Goal: Task Accomplishment & Management: Use online tool/utility

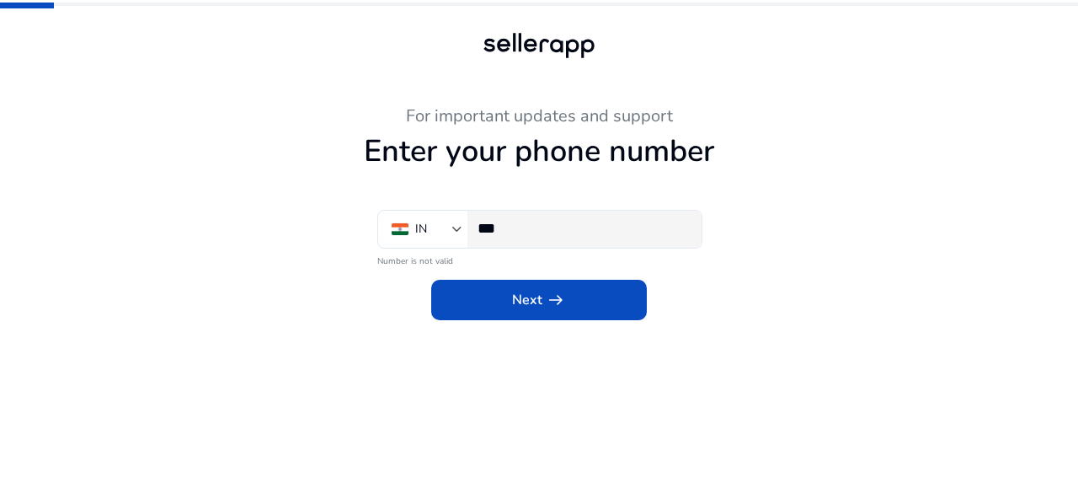
drag, startPoint x: 606, startPoint y: 306, endPoint x: 598, endPoint y: 225, distance: 81.3
click at [598, 225] on div "For important updates and support Enter your phone number IN *** Number is not …" at bounding box center [539, 213] width 926 height 214
click at [598, 225] on input "***" at bounding box center [582, 228] width 210 height 19
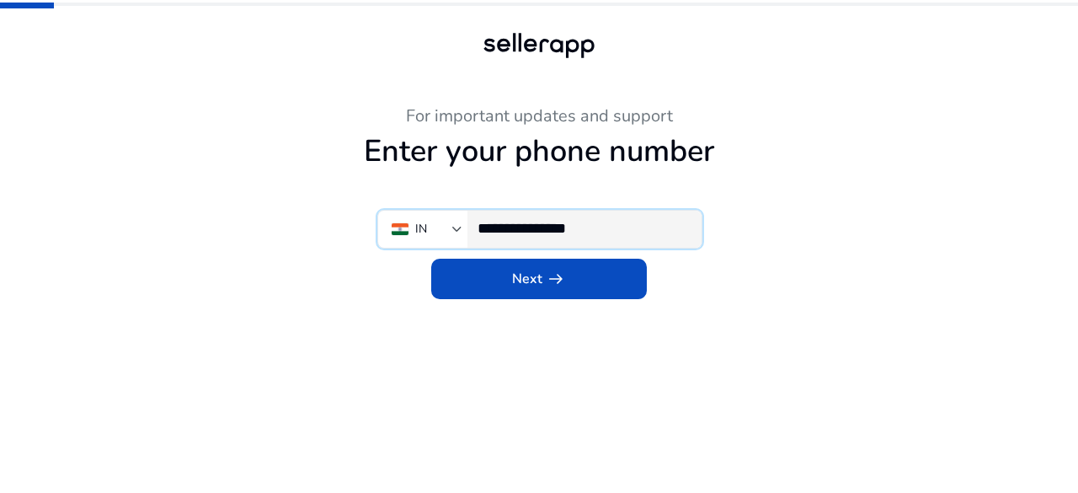
type input "**********"
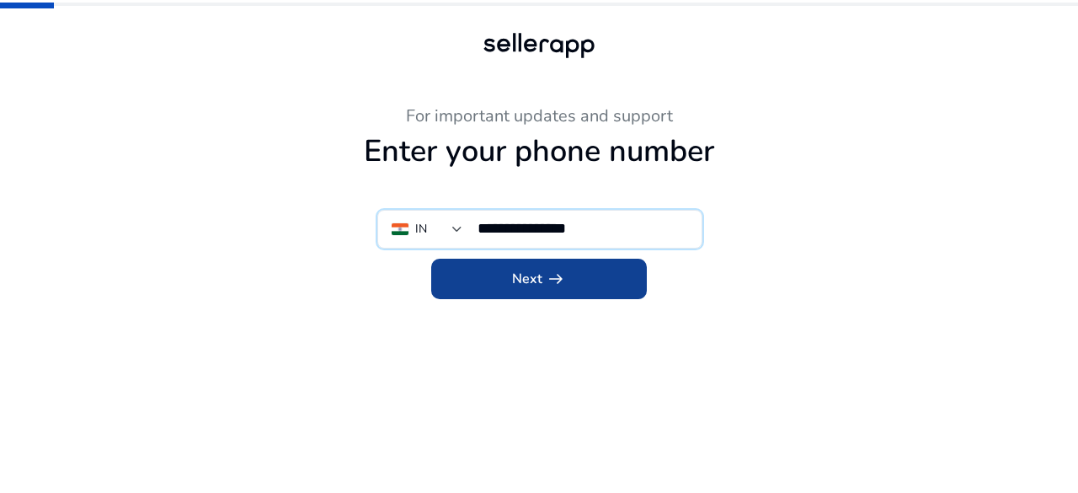
click at [581, 287] on span at bounding box center [539, 278] width 216 height 40
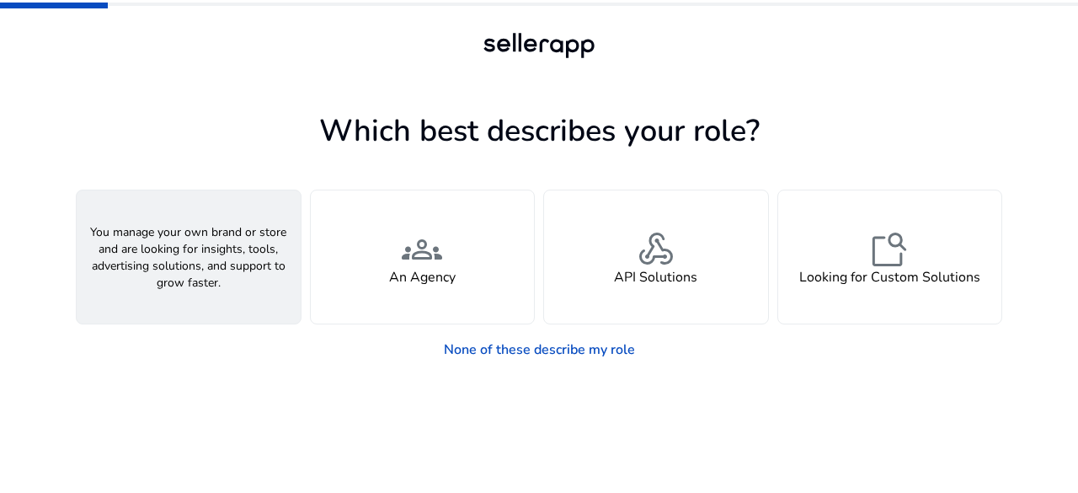
click at [204, 245] on span "person" at bounding box center [188, 249] width 40 height 40
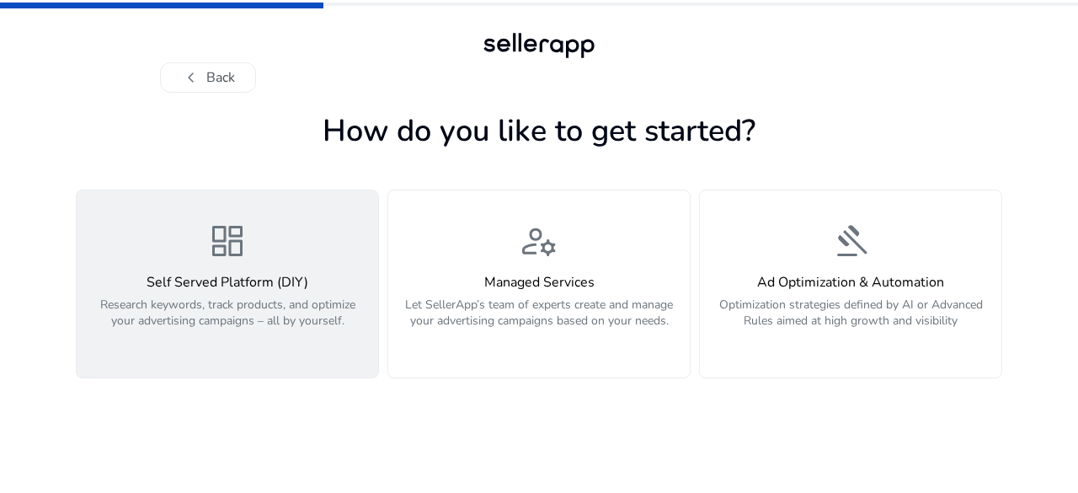
click at [338, 286] on h4 "Self Served Platform (DIY)" at bounding box center [227, 282] width 281 height 16
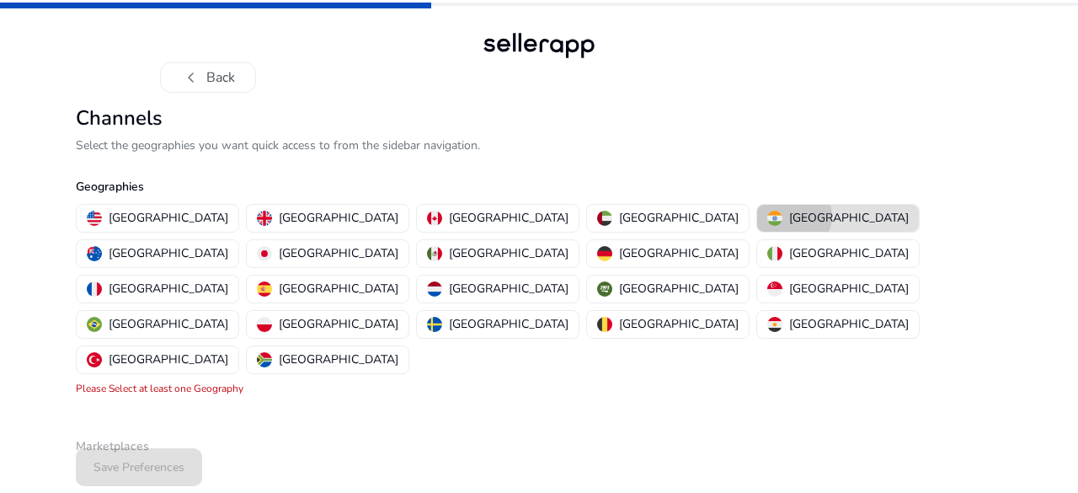
click at [789, 216] on p "[GEOGRAPHIC_DATA]" at bounding box center [849, 218] width 120 height 18
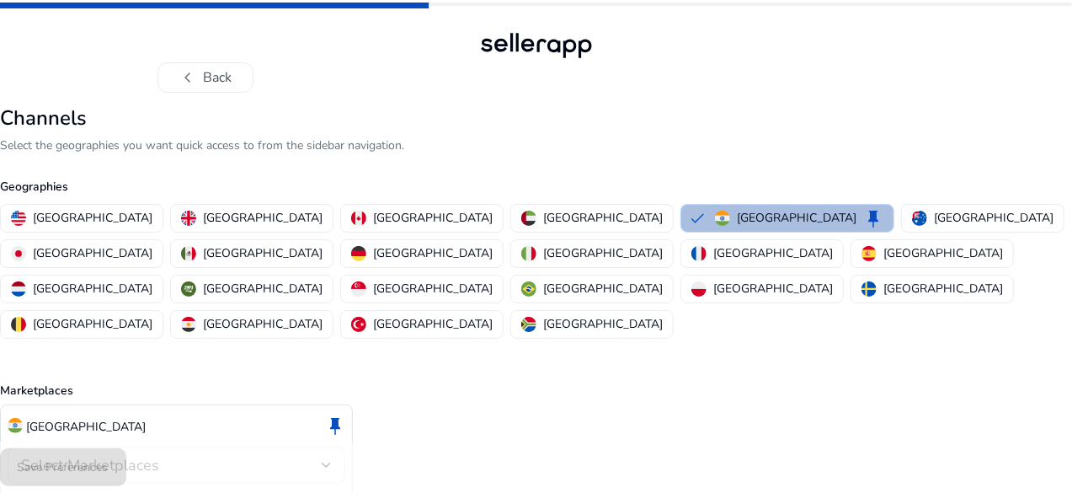
scroll to position [49, 0]
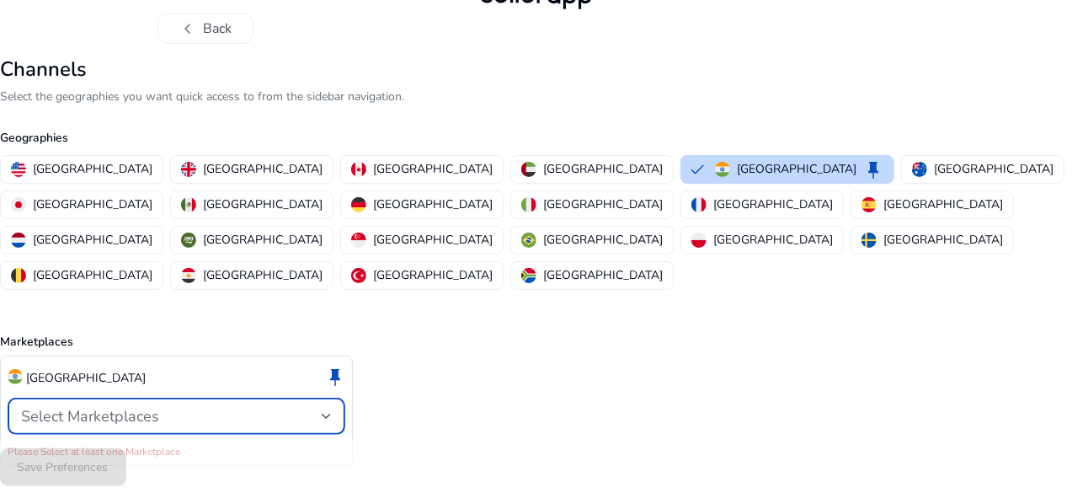
click at [159, 406] on span "Select Marketplaces" at bounding box center [90, 416] width 138 height 20
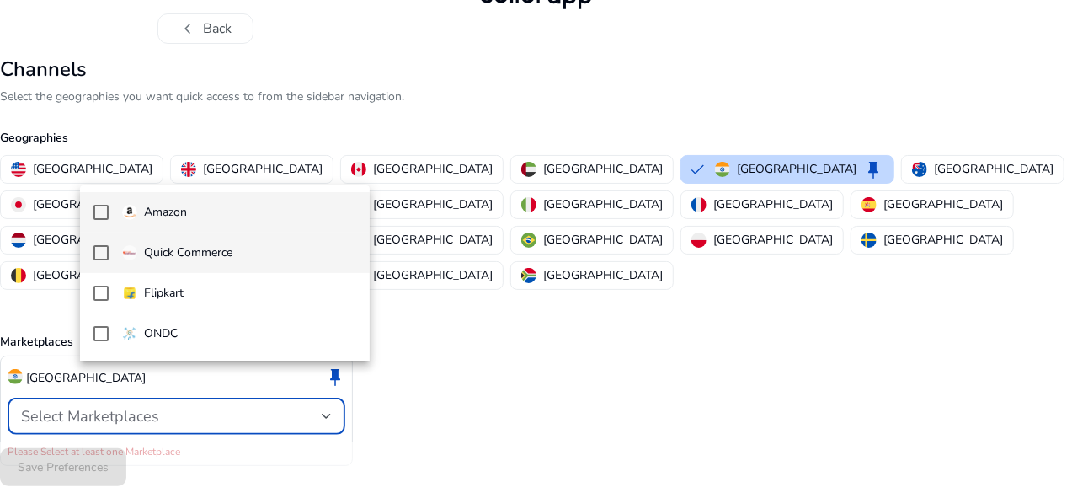
drag, startPoint x: 155, startPoint y: 210, endPoint x: 155, endPoint y: 259, distance: 49.7
click at [155, 259] on div "Amazon Quick Commerce Flipkart ONDC" at bounding box center [225, 272] width 290 height 175
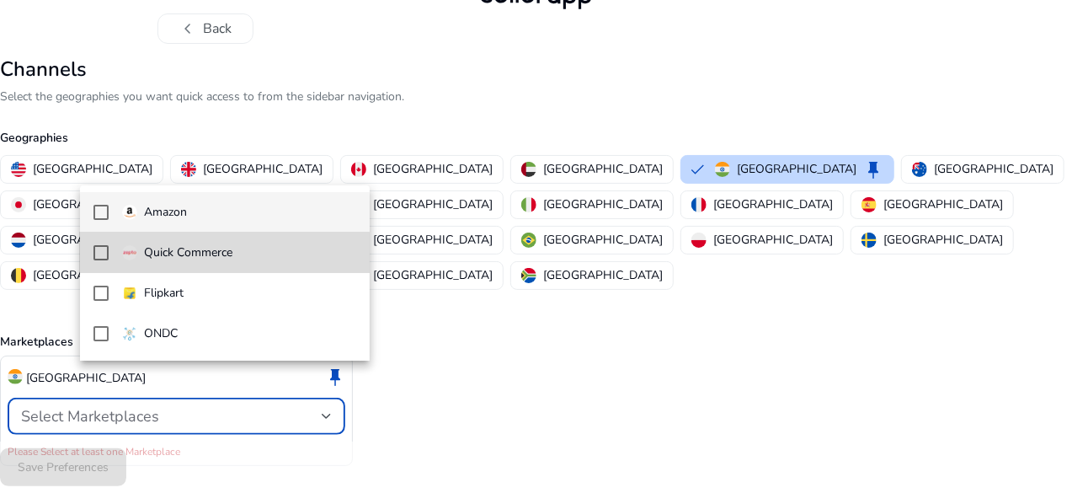
click at [155, 259] on p "Quick Commerce" at bounding box center [188, 252] width 88 height 19
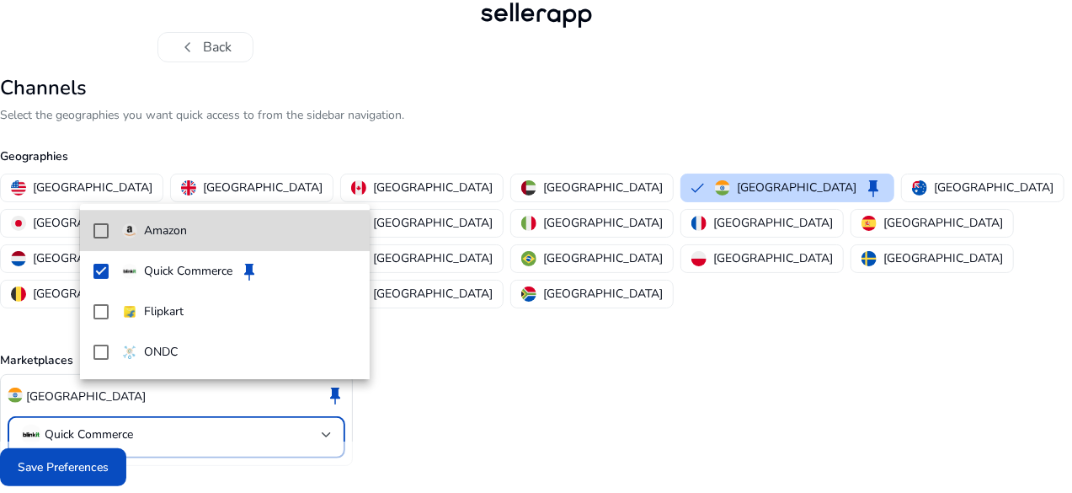
click at [109, 228] on mat-option "Amazon" at bounding box center [225, 230] width 290 height 40
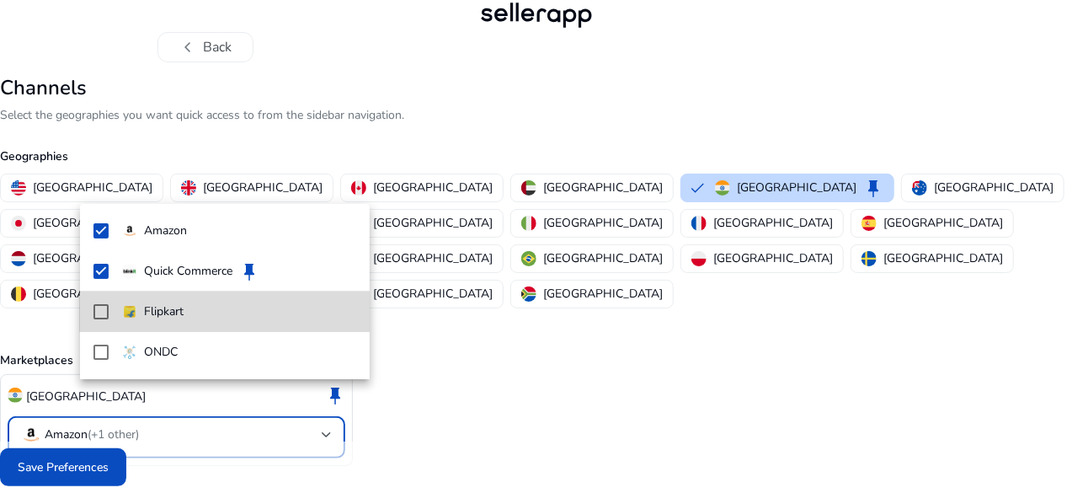
click at [108, 321] on mat-option "Flipkart" at bounding box center [225, 311] width 290 height 40
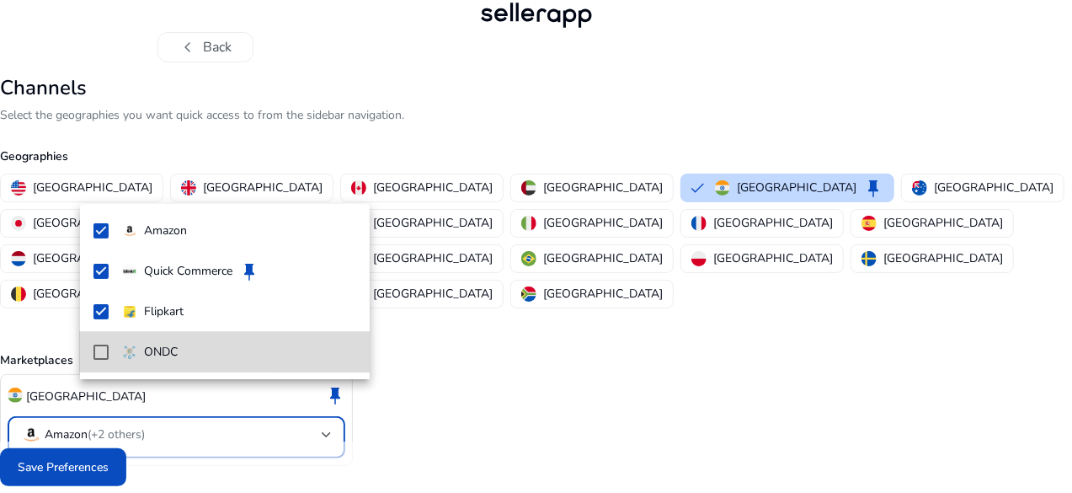
click at [106, 361] on mat-option "ONDC" at bounding box center [225, 352] width 290 height 40
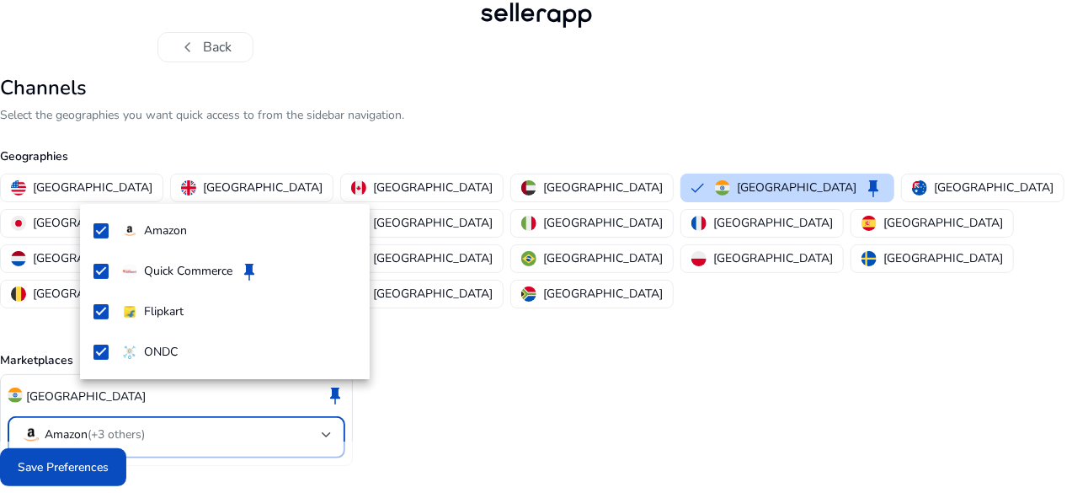
click at [136, 464] on div at bounding box center [536, 246] width 1072 height 493
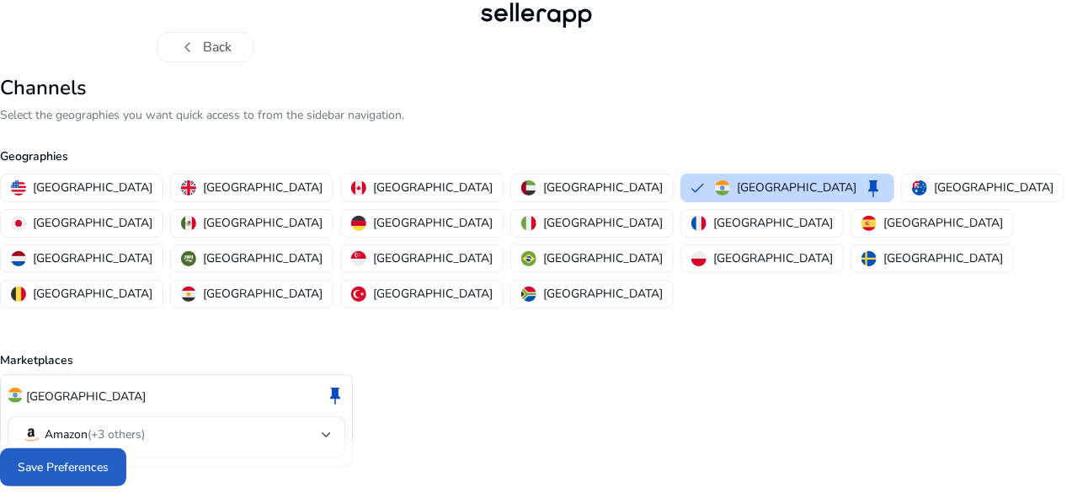
click at [109, 464] on span "Save Preferences" at bounding box center [63, 467] width 91 height 18
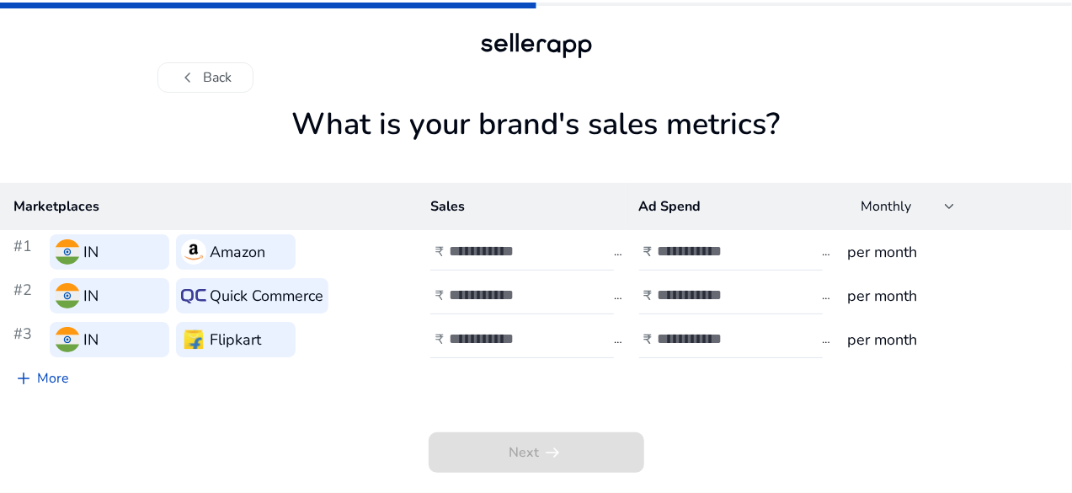
scroll to position [0, 0]
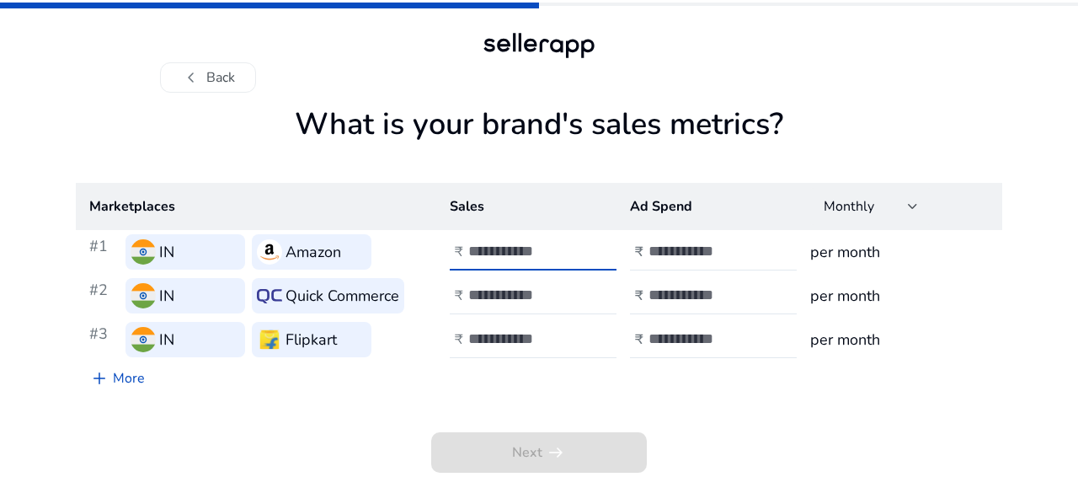
click at [505, 244] on input "number" at bounding box center [525, 251] width 114 height 19
type input "*"
click at [702, 245] on input "number" at bounding box center [705, 251] width 114 height 19
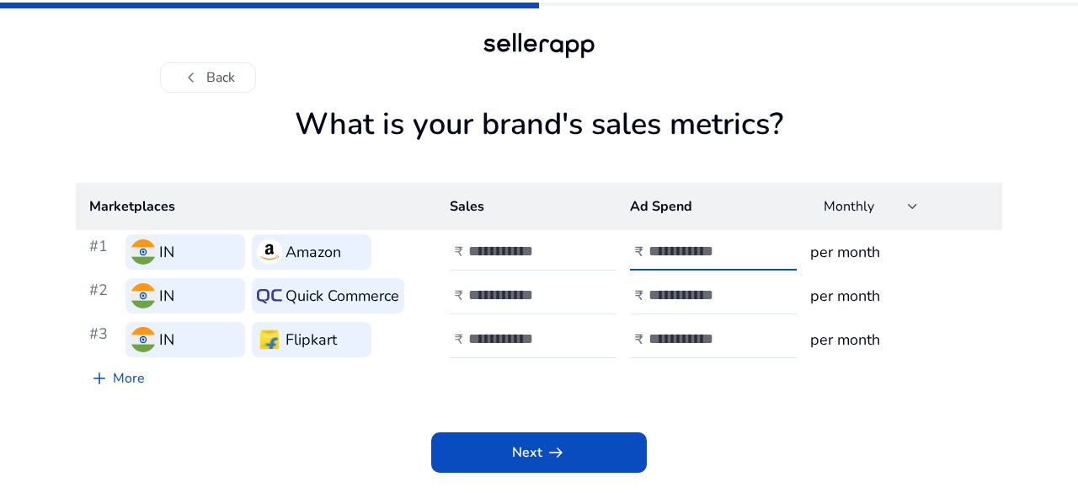
type input "*"
click at [539, 304] on div at bounding box center [544, 295] width 152 height 37
type input "*"
click at [710, 301] on input "number" at bounding box center [705, 294] width 114 height 19
type input "*"
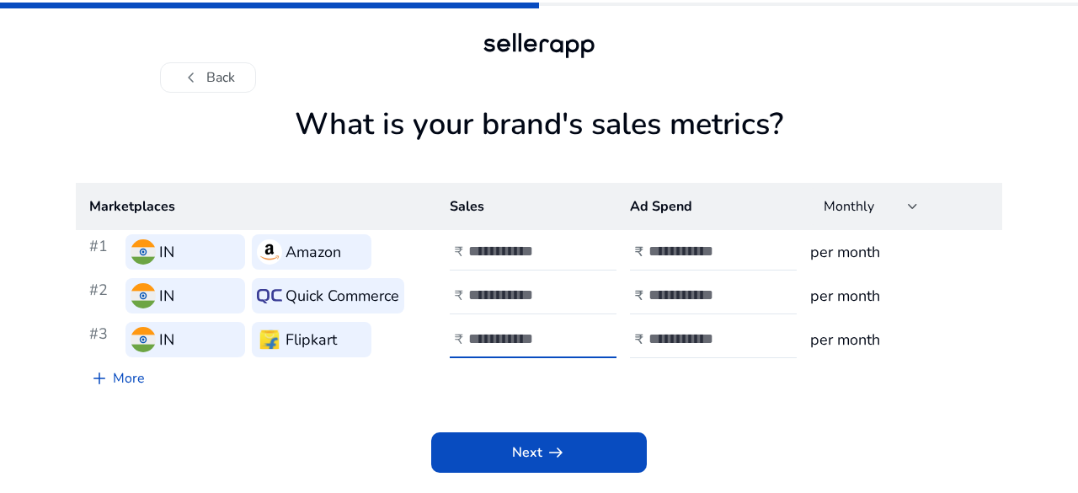
click at [542, 331] on input "number" at bounding box center [525, 338] width 114 height 19
type input "*"
click at [703, 336] on input "number" at bounding box center [705, 338] width 114 height 19
type input "*"
click at [562, 479] on app-sales-metrics "What is your brand's sales metrics? Marketplaces Sales Ad Spend Monthly #1 IN A…" at bounding box center [539, 299] width 926 height 386
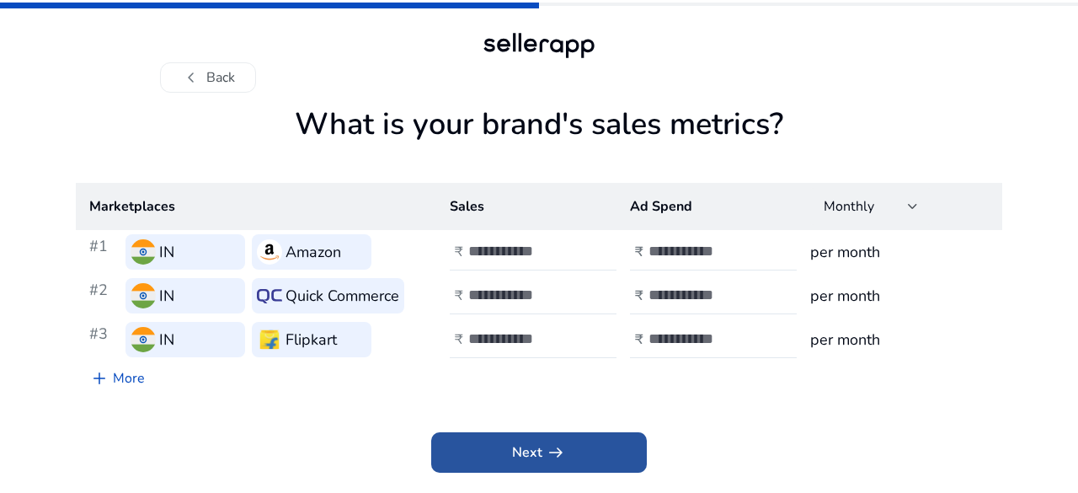
click at [572, 461] on span at bounding box center [539, 452] width 216 height 40
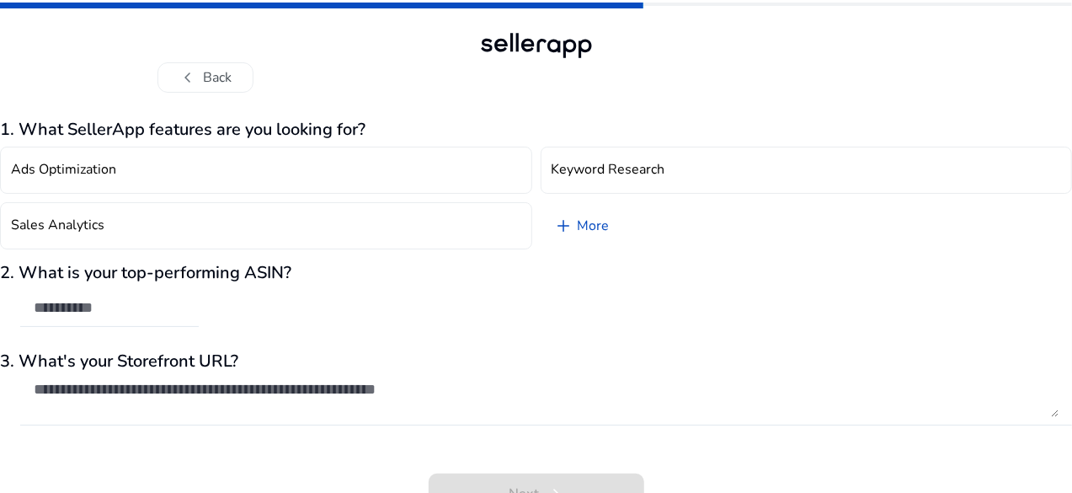
scroll to position [21, 0]
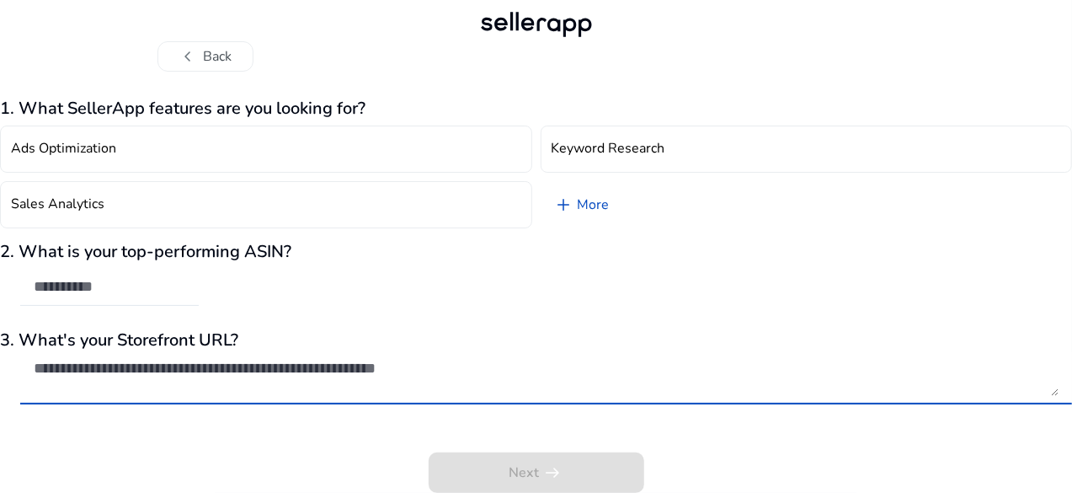
click at [440, 380] on textarea at bounding box center [546, 377] width 1025 height 37
type textarea "*"
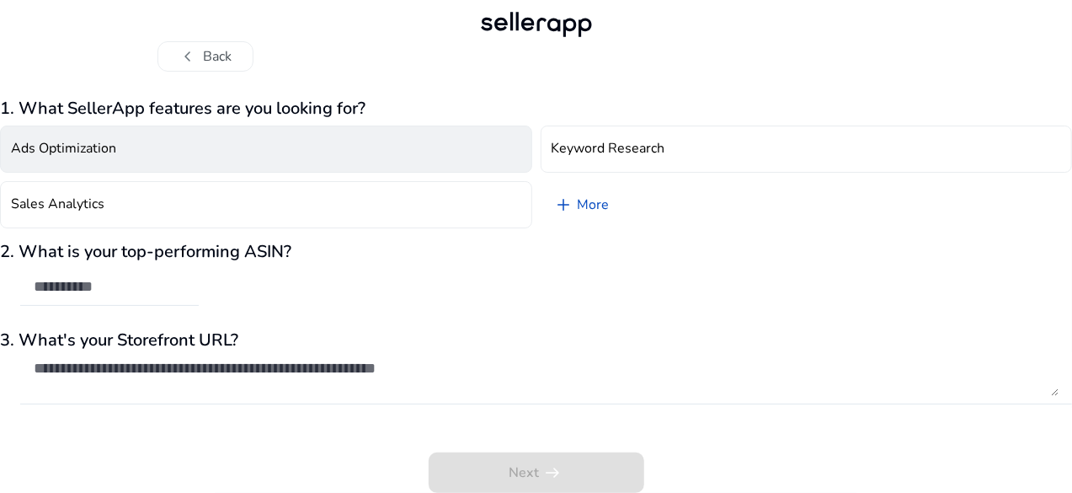
click at [349, 158] on button "Ads Optimization" at bounding box center [266, 148] width 532 height 47
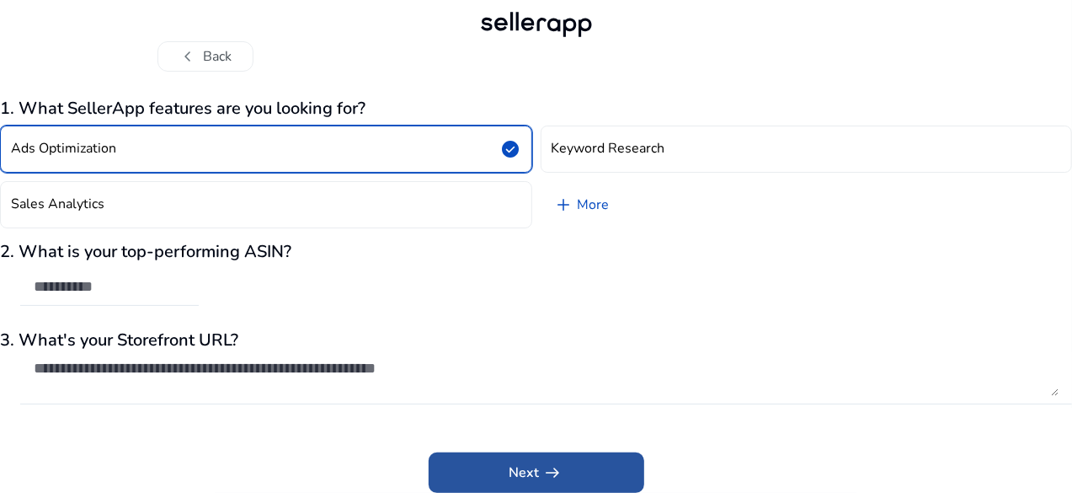
click at [507, 472] on span at bounding box center [537, 472] width 216 height 40
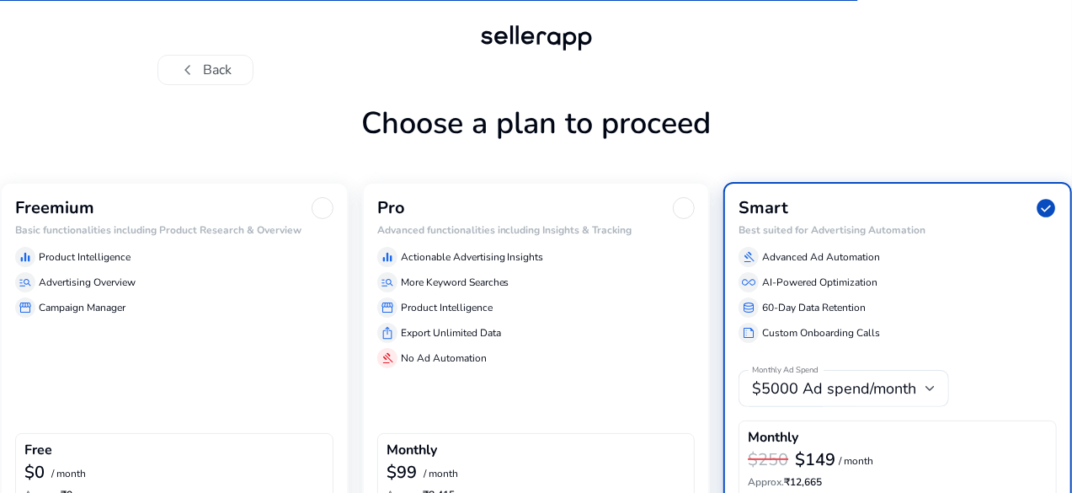
scroll to position [117, 0]
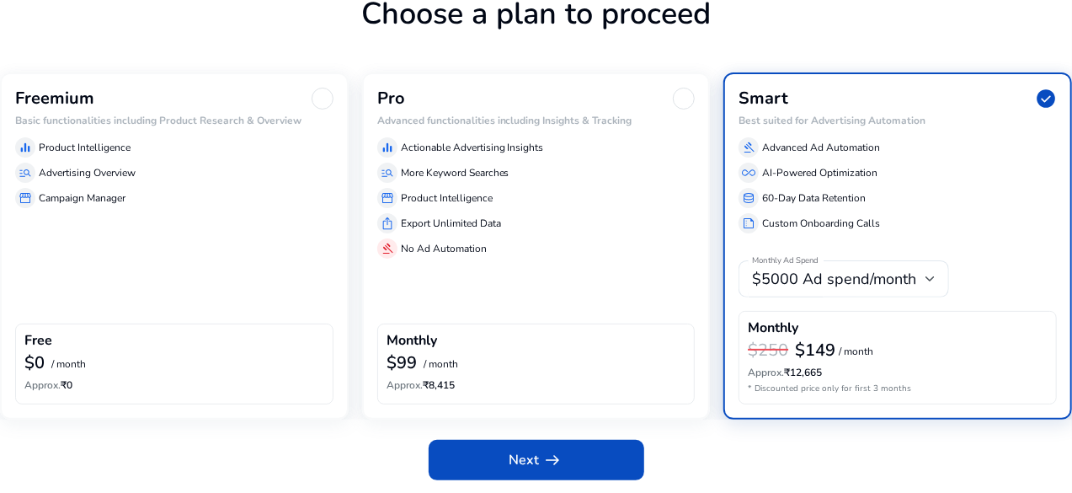
click at [231, 358] on div "$0 / month" at bounding box center [174, 364] width 300 height 22
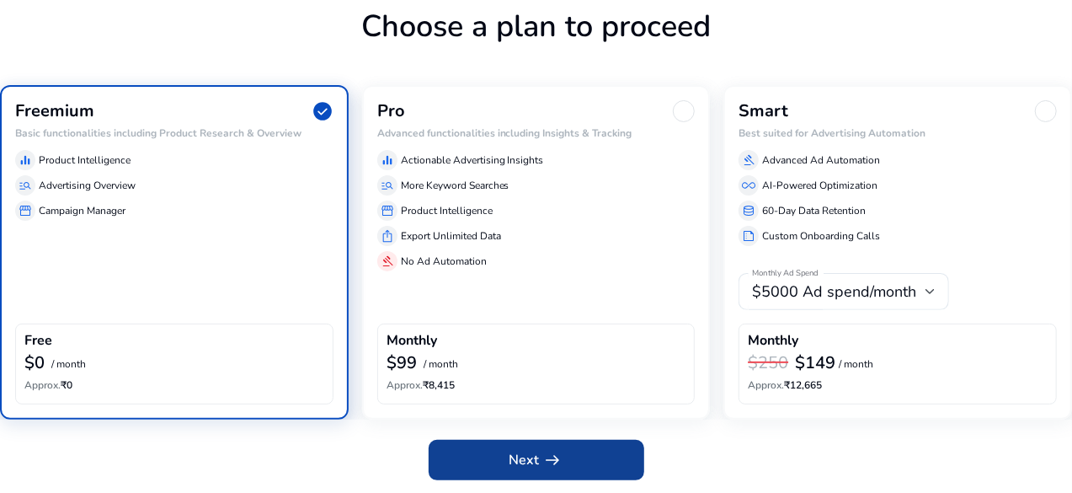
click at [473, 454] on span at bounding box center [537, 460] width 216 height 40
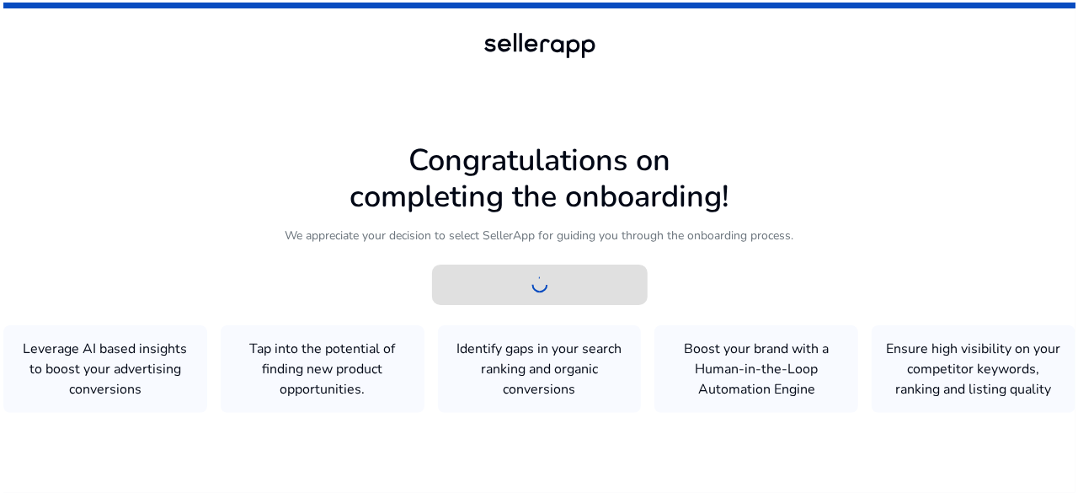
scroll to position [0, 0]
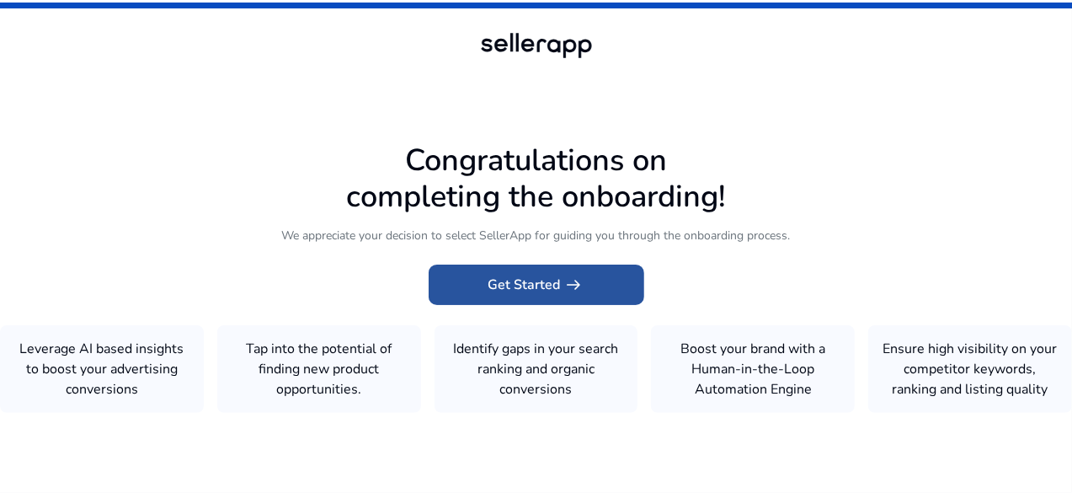
click at [496, 275] on span "Get Started arrow_right_alt" at bounding box center [536, 284] width 96 height 20
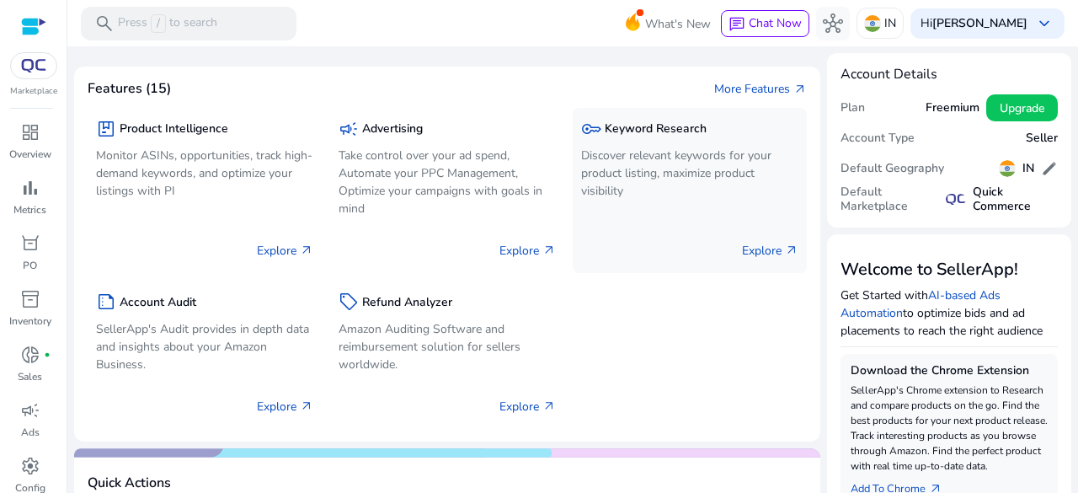
click at [663, 147] on p "Discover relevant keywords for your product listing, maximize product visibility" at bounding box center [689, 173] width 217 height 53
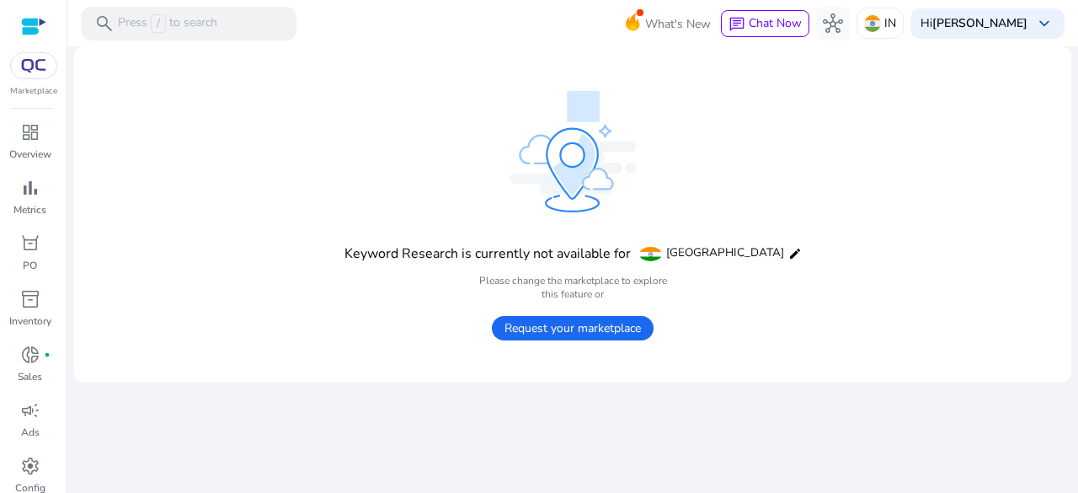
click at [601, 325] on span "Request your marketplace" at bounding box center [573, 328] width 162 height 24
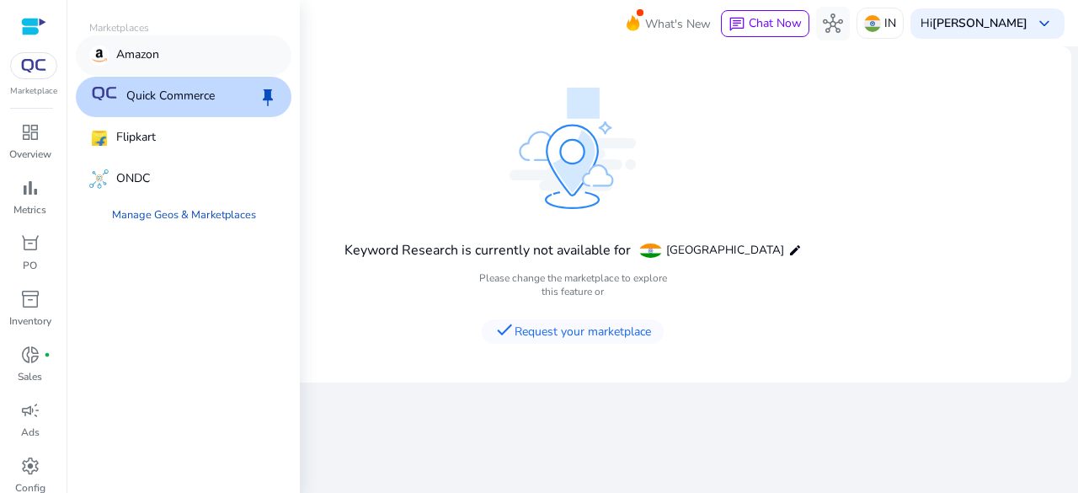
click at [165, 47] on div "Amazon" at bounding box center [184, 55] width 216 height 40
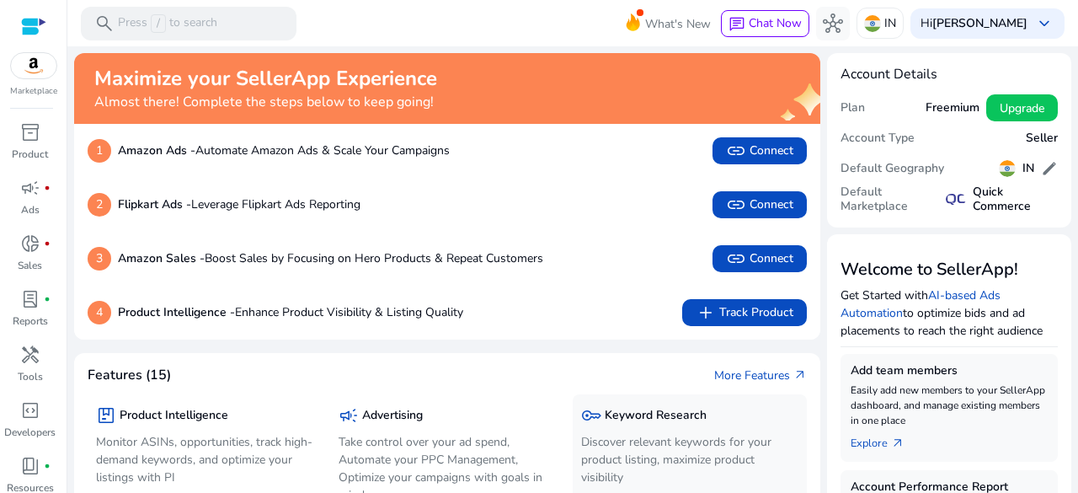
click at [625, 419] on h5 "Keyword Research" at bounding box center [656, 415] width 102 height 14
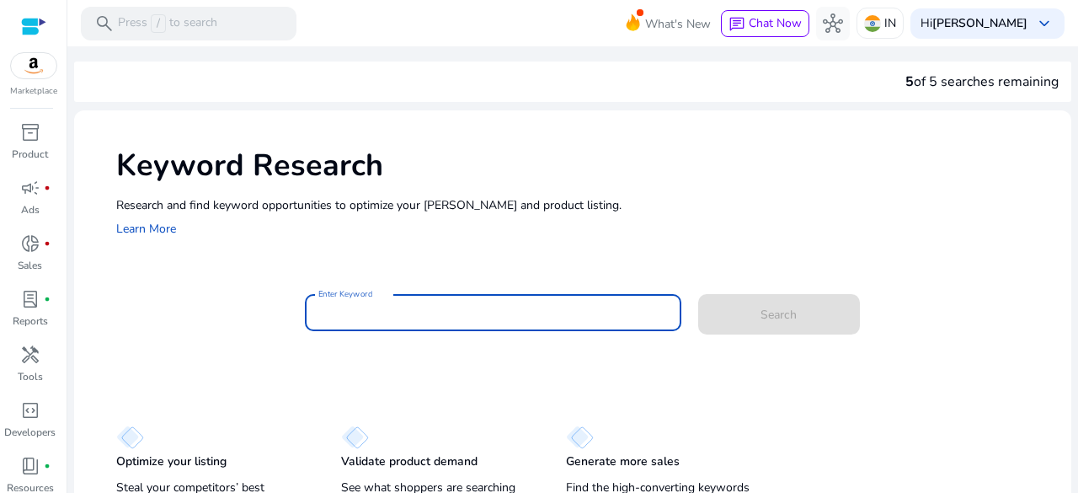
click at [363, 312] on input "Enter Keyword" at bounding box center [492, 312] width 349 height 19
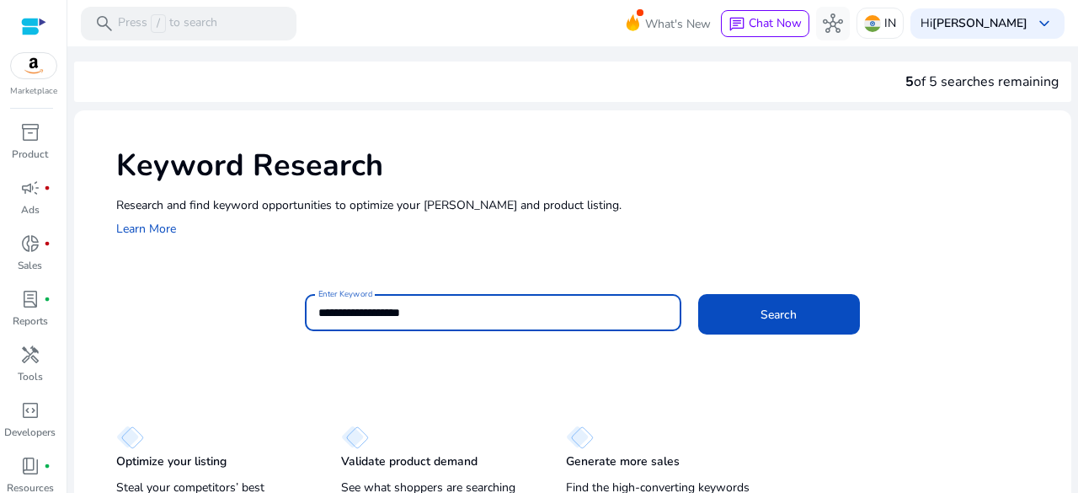
type input "**********"
click at [698, 294] on button "Search" at bounding box center [779, 314] width 162 height 40
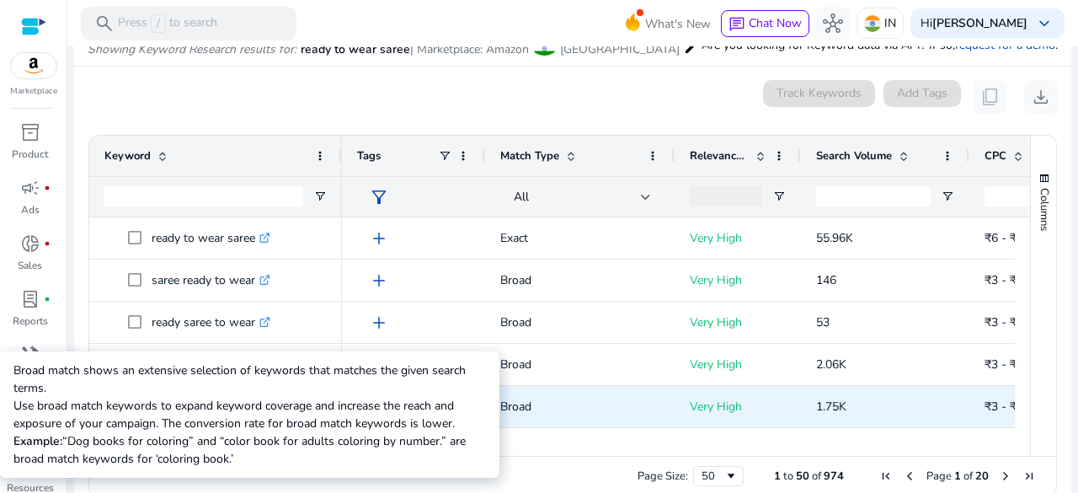
scroll to position [205, 0]
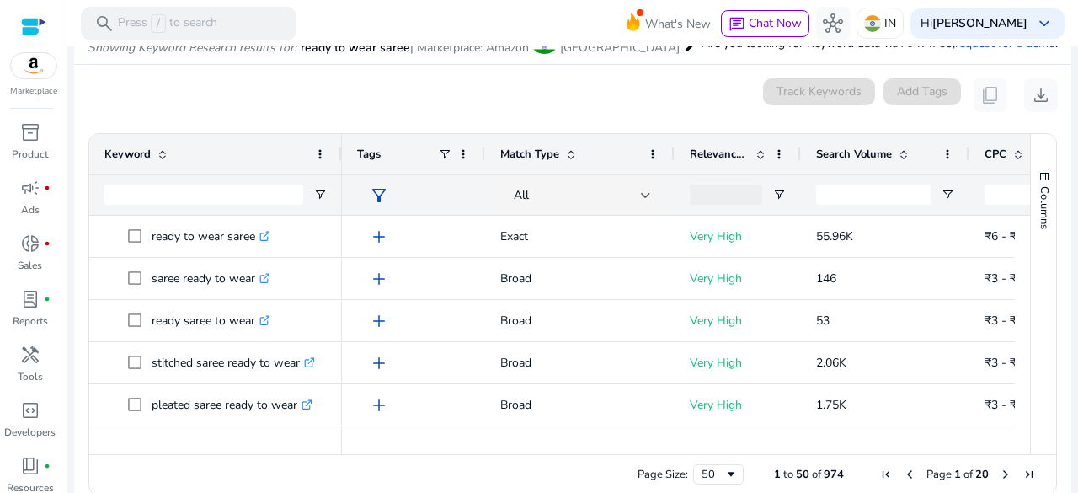
click at [699, 456] on div "Page Size: 50 1 to 50 of 974 Page 1 of 20" at bounding box center [572, 474] width 967 height 40
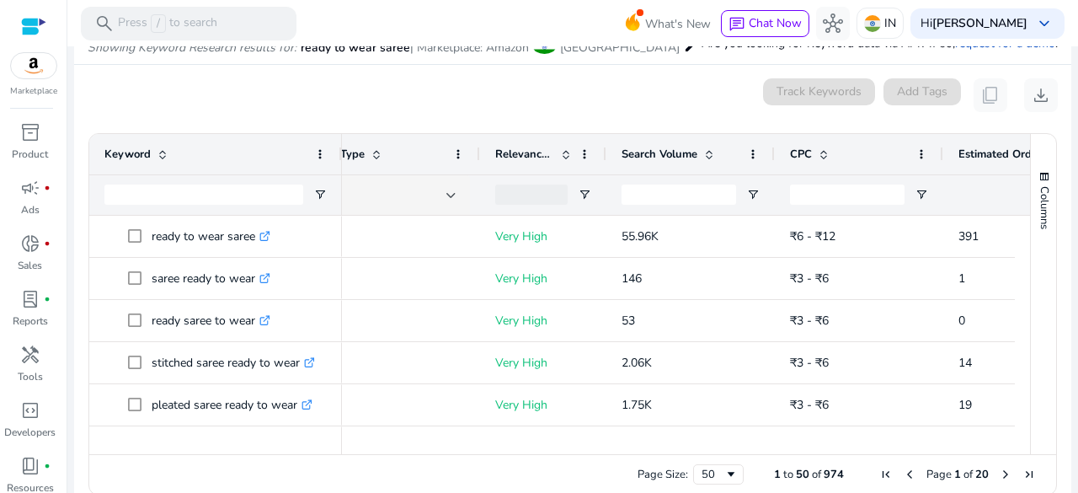
scroll to position [0, 0]
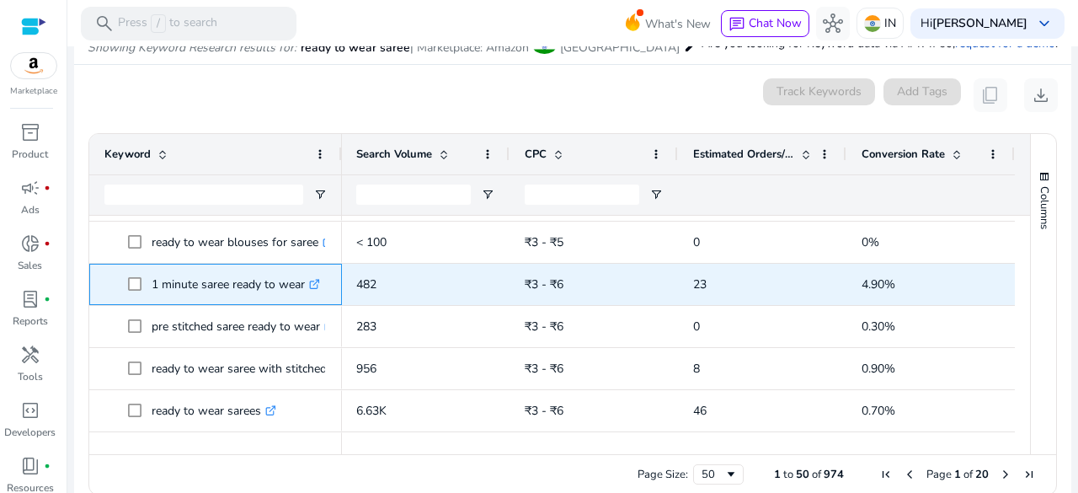
click at [236, 294] on p "1 minute saree ready to wear .st0{fill:#2c8af8}" at bounding box center [236, 284] width 168 height 35
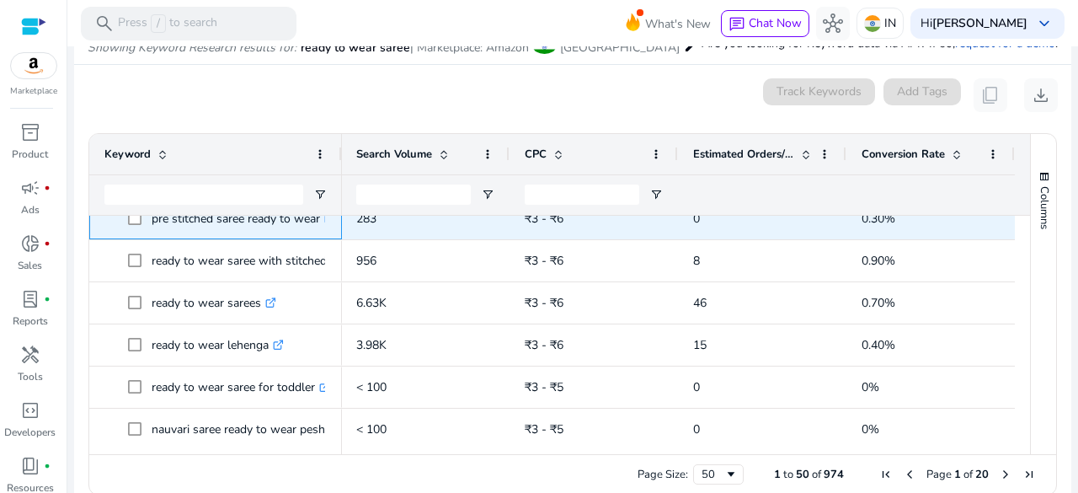
click at [129, 228] on span at bounding box center [140, 218] width 24 height 35
